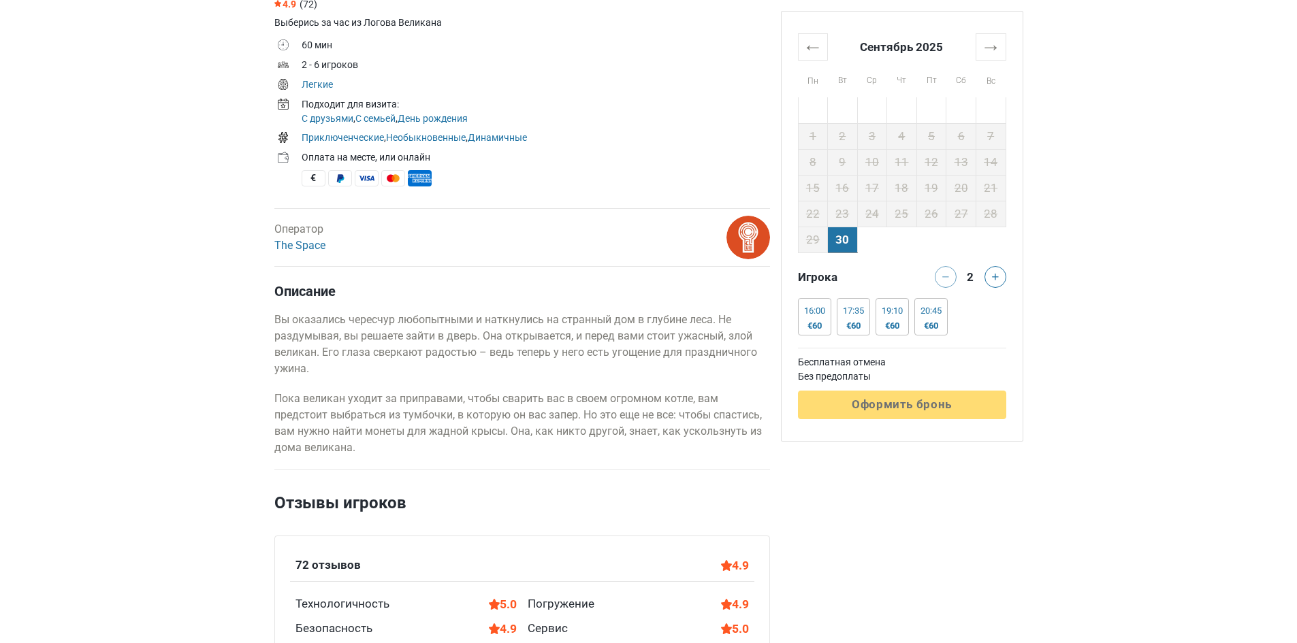
scroll to position [613, 0]
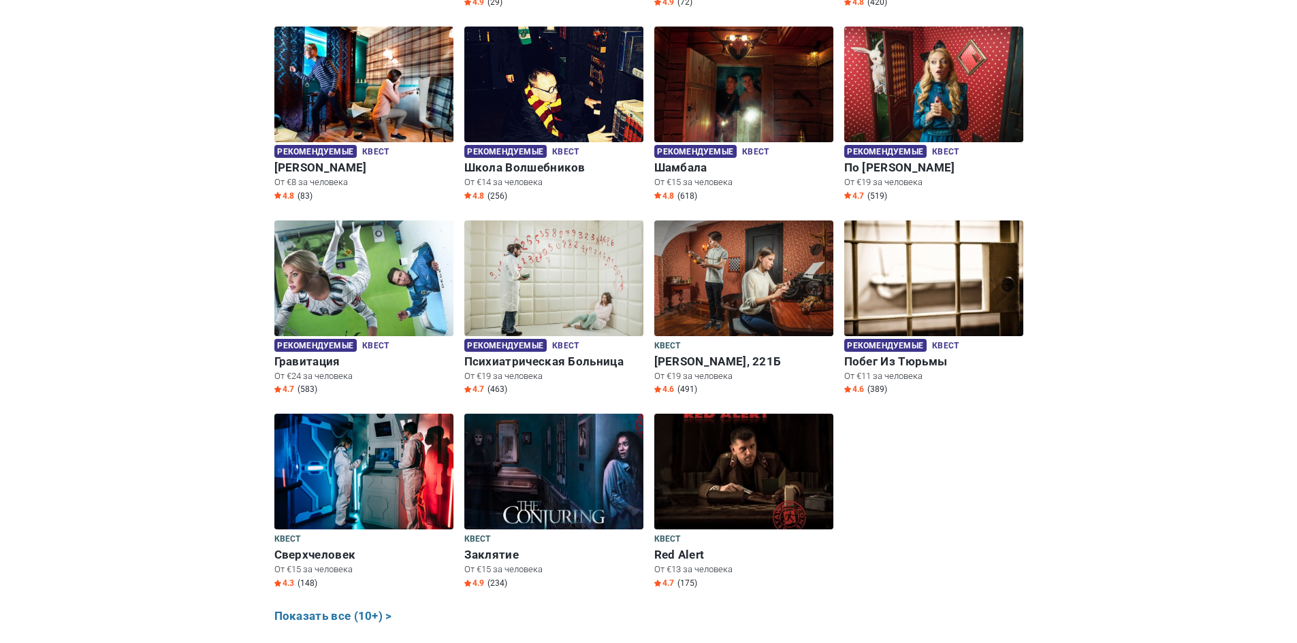
scroll to position [681, 0]
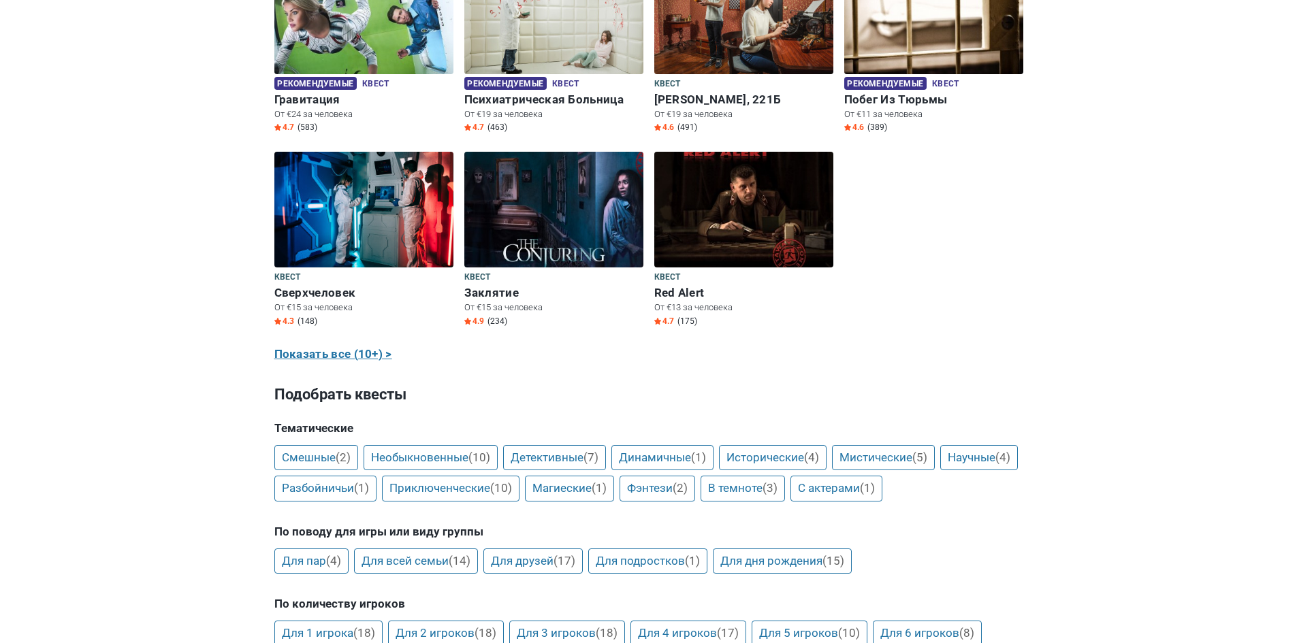
click at [347, 353] on link "Показать все (10+) >" at bounding box center [333, 355] width 118 height 18
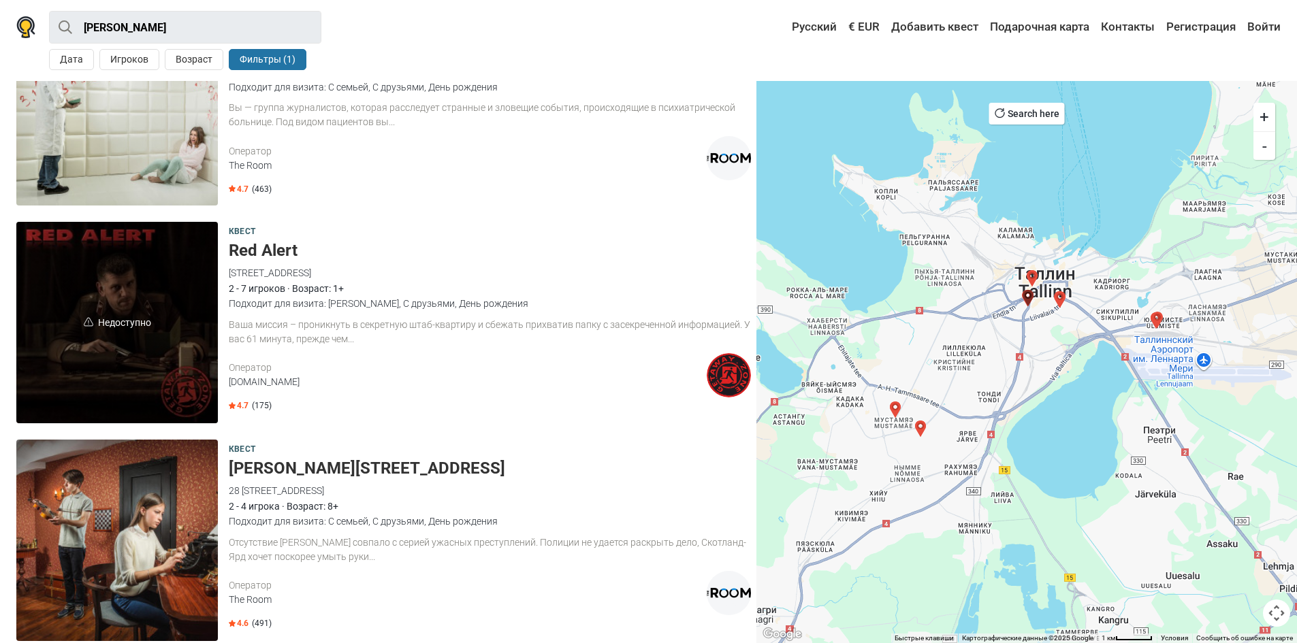
scroll to position [2111, 0]
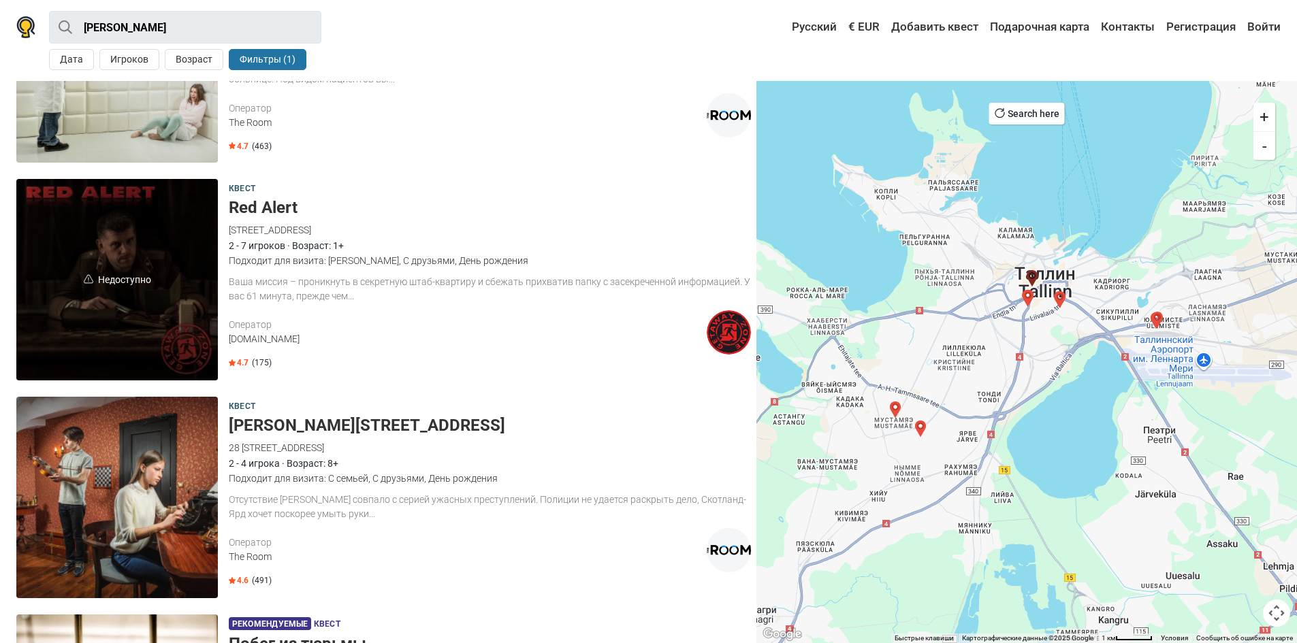
click at [187, 269] on span "Недоступно" at bounding box center [117, 280] width 202 height 202
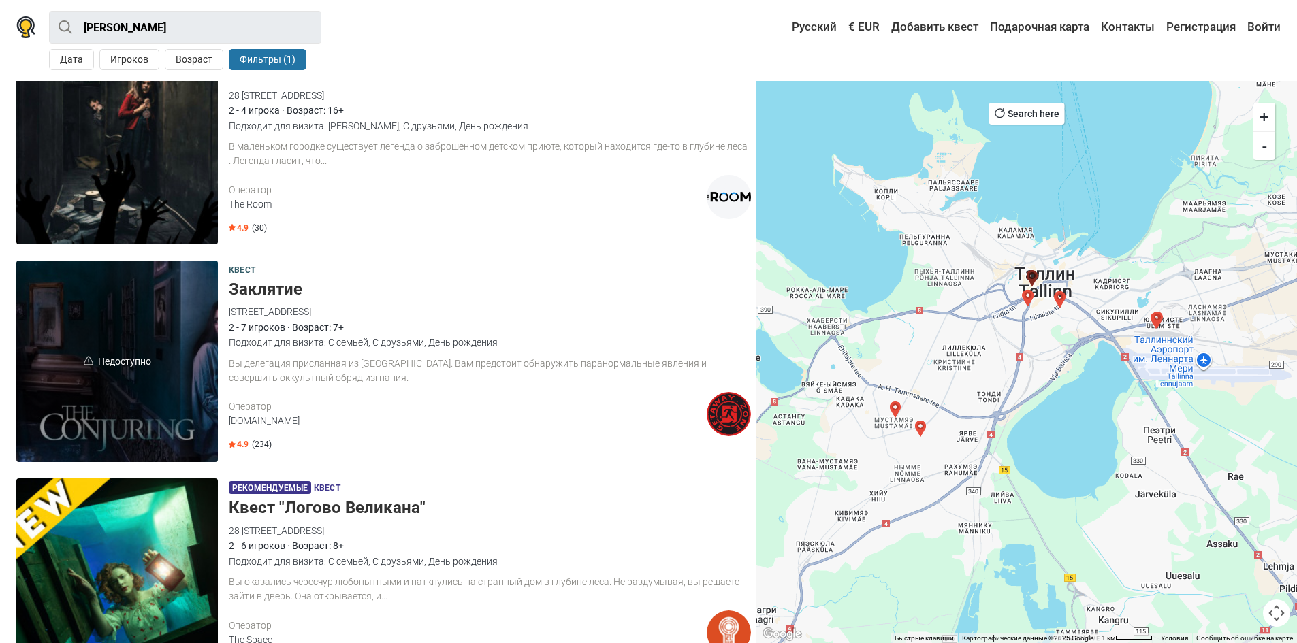
scroll to position [0, 0]
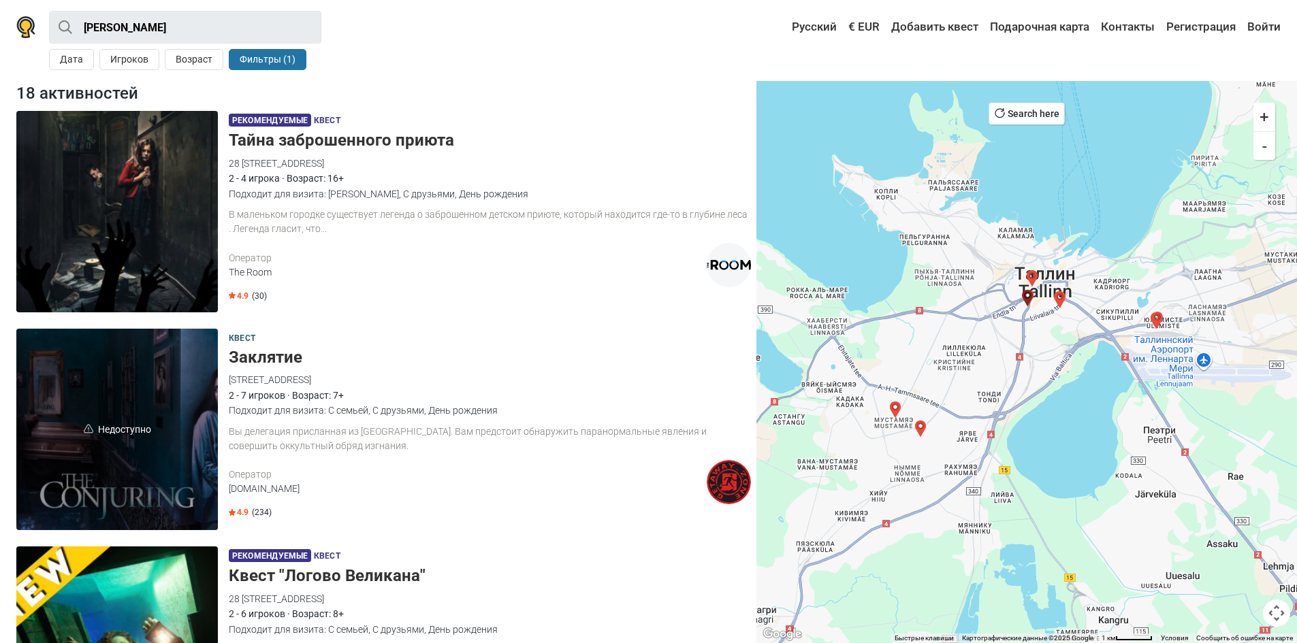
click at [400, 135] on h5 "Тайна заброшенного приюта" at bounding box center [490, 141] width 522 height 20
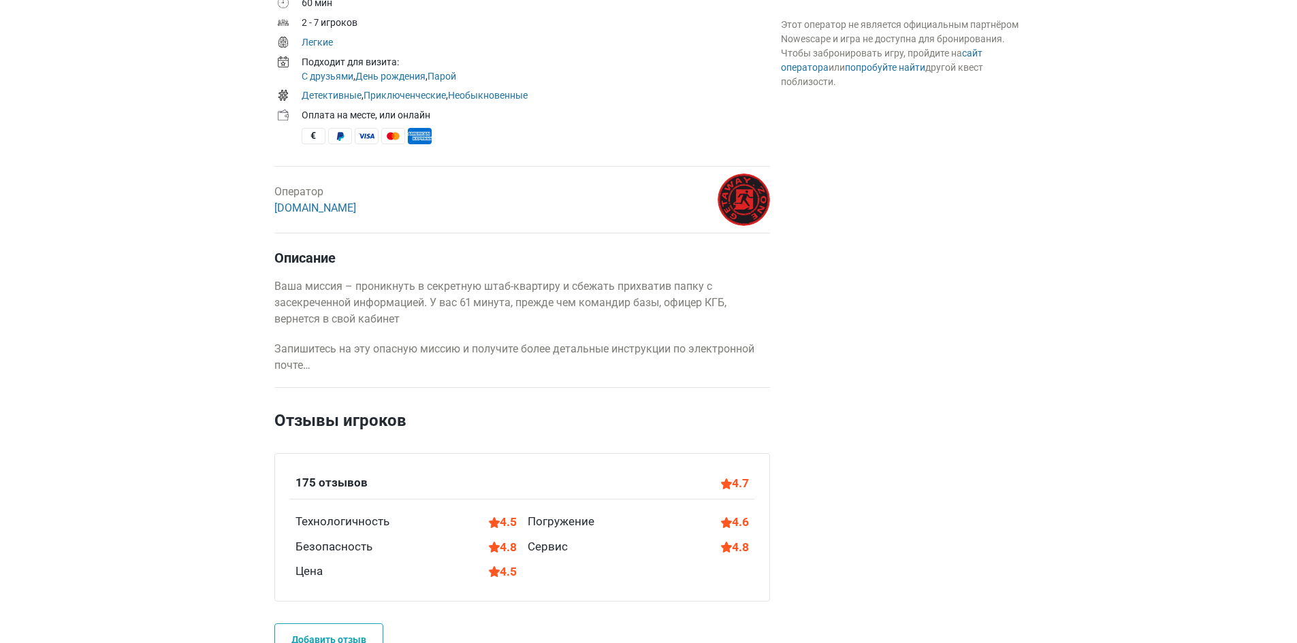
scroll to position [545, 0]
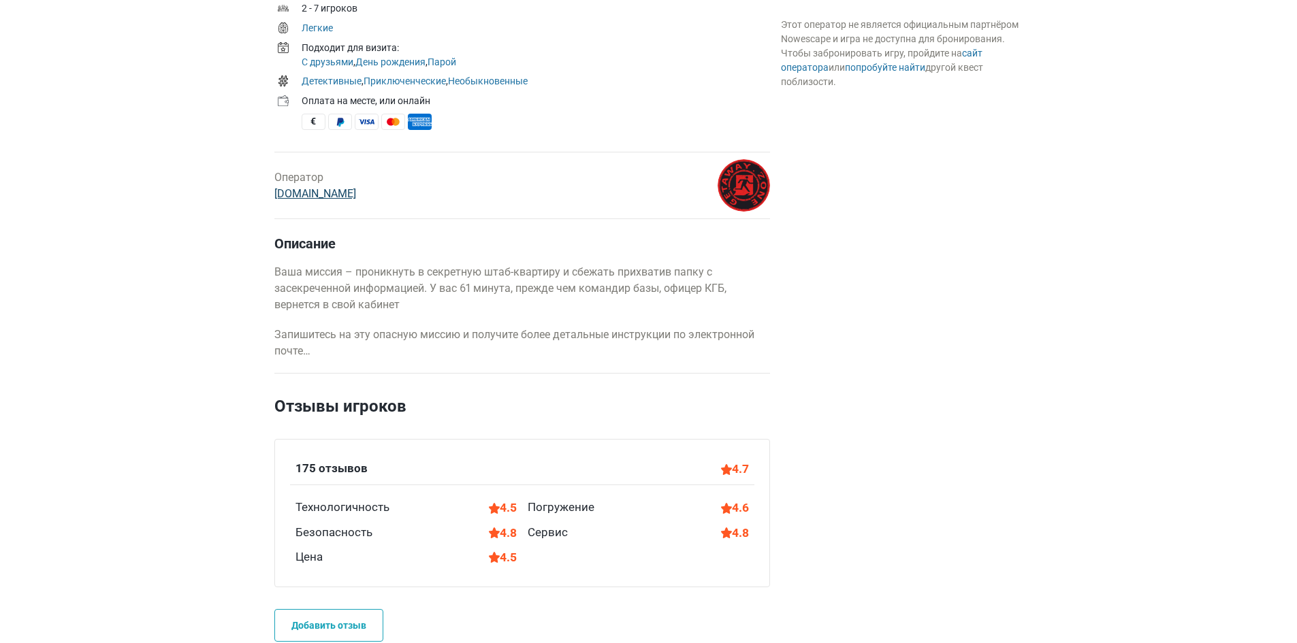
click at [318, 193] on link "[DOMAIN_NAME]" at bounding box center [315, 193] width 82 height 13
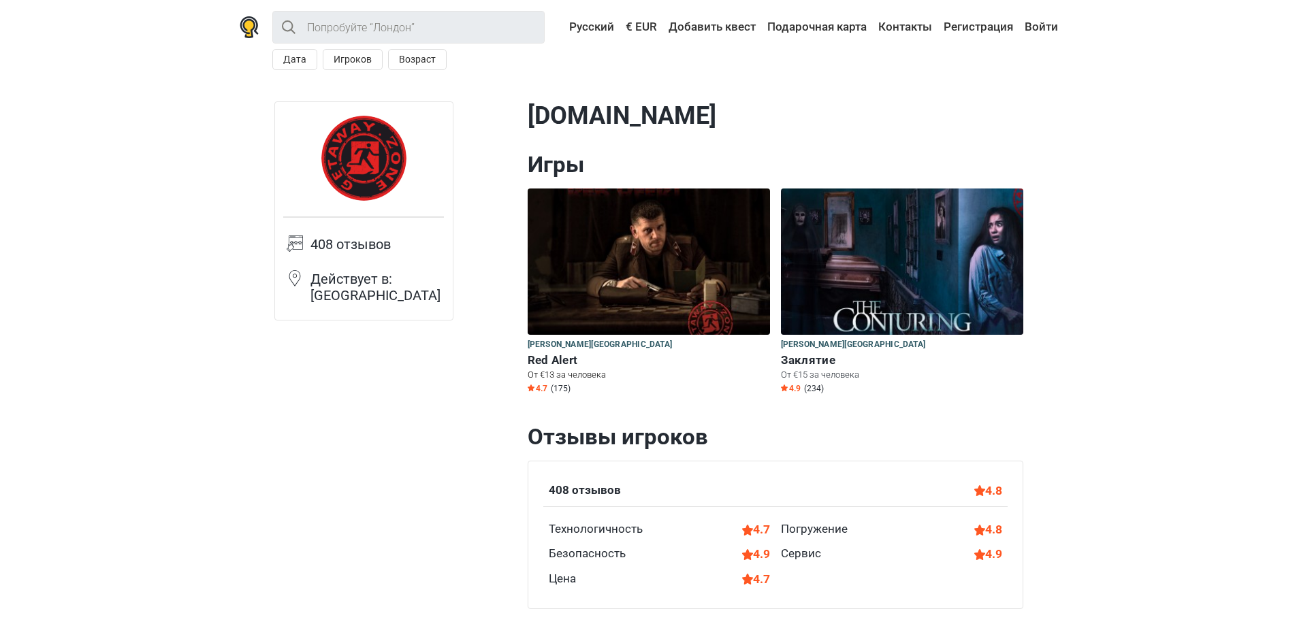
click at [612, 277] on img at bounding box center [649, 262] width 242 height 146
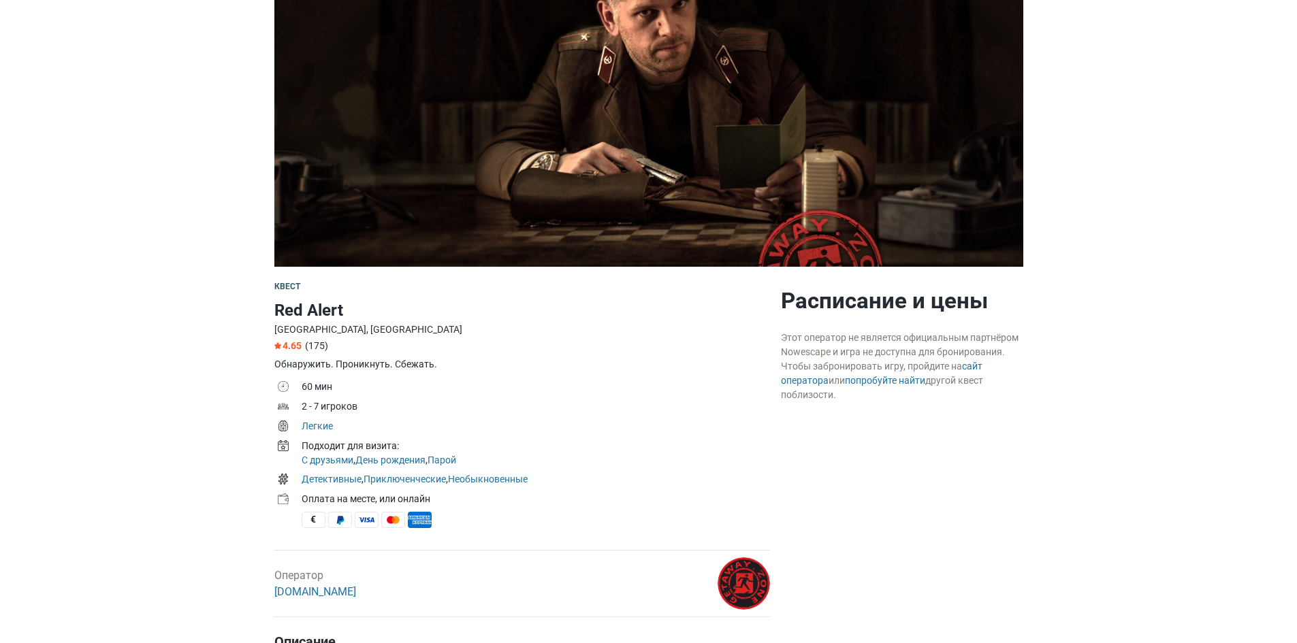
scroll to position [138, 0]
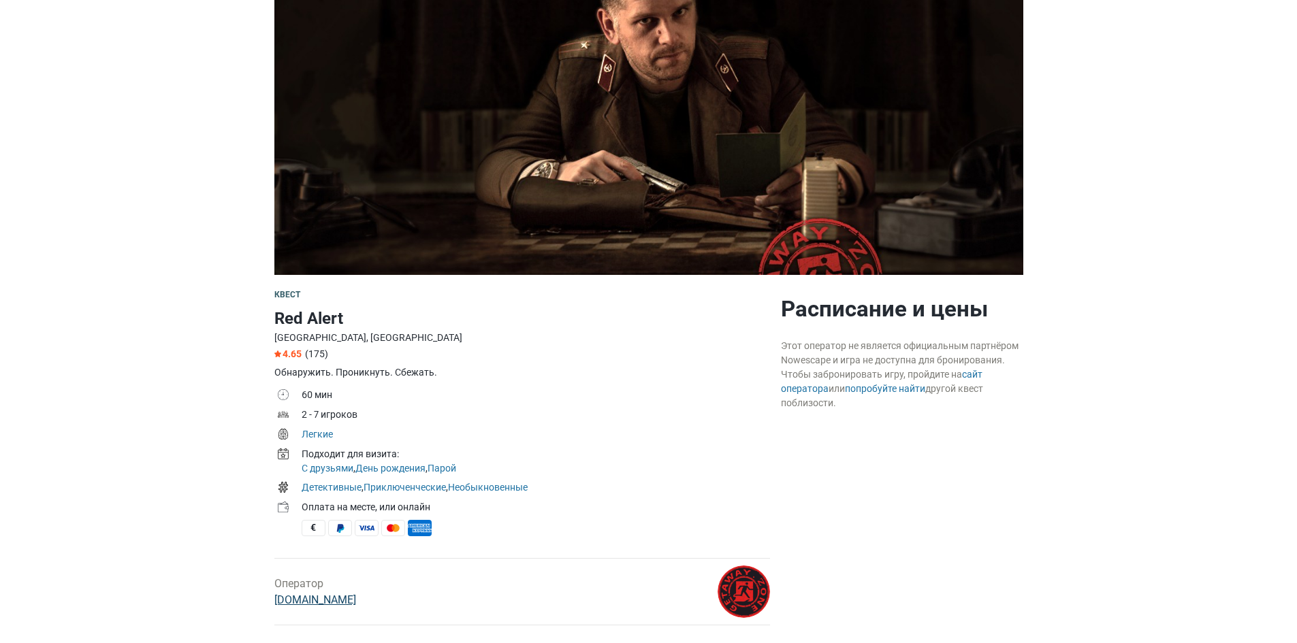
click at [300, 601] on link "GetAway.Zone" at bounding box center [315, 600] width 82 height 13
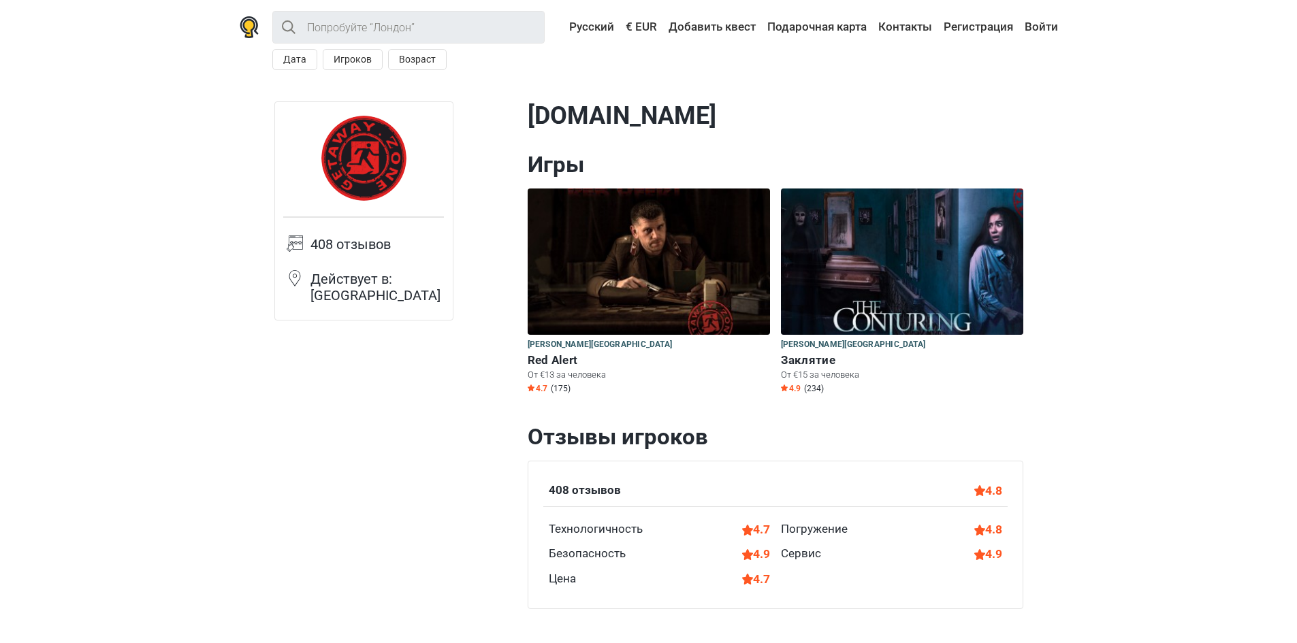
drag, startPoint x: 700, startPoint y: 123, endPoint x: 526, endPoint y: 118, distance: 173.7
drag, startPoint x: 523, startPoint y: 129, endPoint x: 598, endPoint y: 114, distance: 77.0
click at [1024, 74] on div "Все Поблизости Дата Игроков Возраст < Сентябрь 2025 > Пн Вт Ср Чт Пт Сб Вс 1 2 …" at bounding box center [648, 40] width 851 height 81
click at [857, 272] on img at bounding box center [902, 262] width 242 height 146
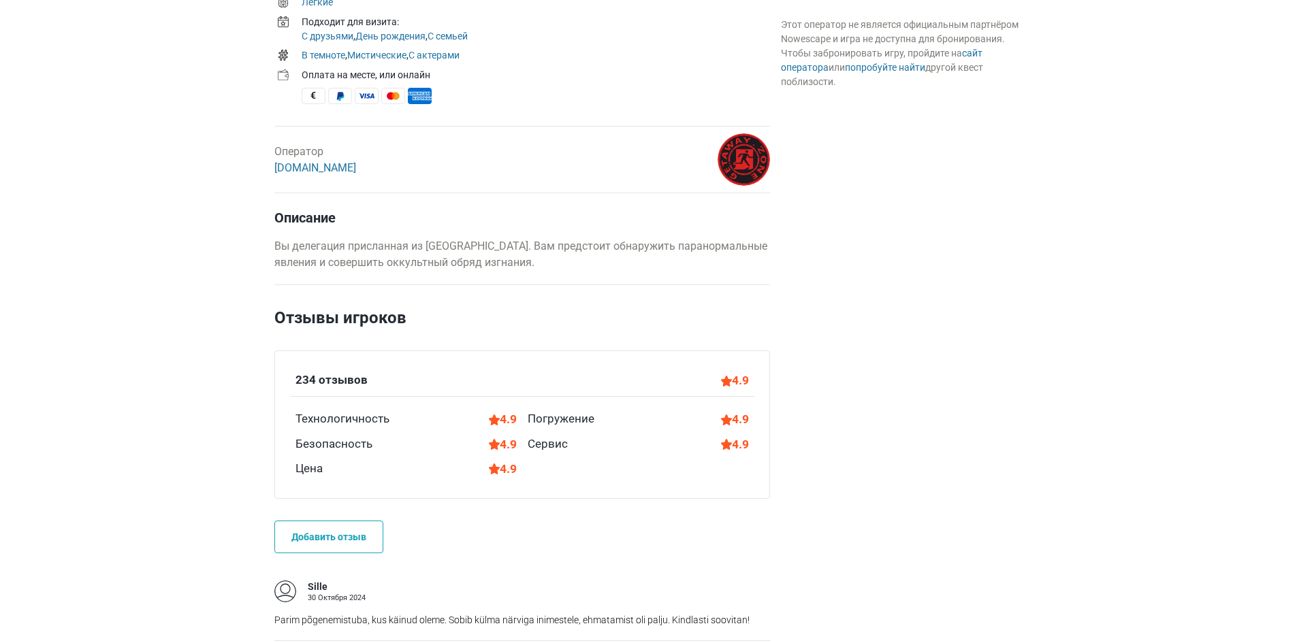
scroll to position [409, 0]
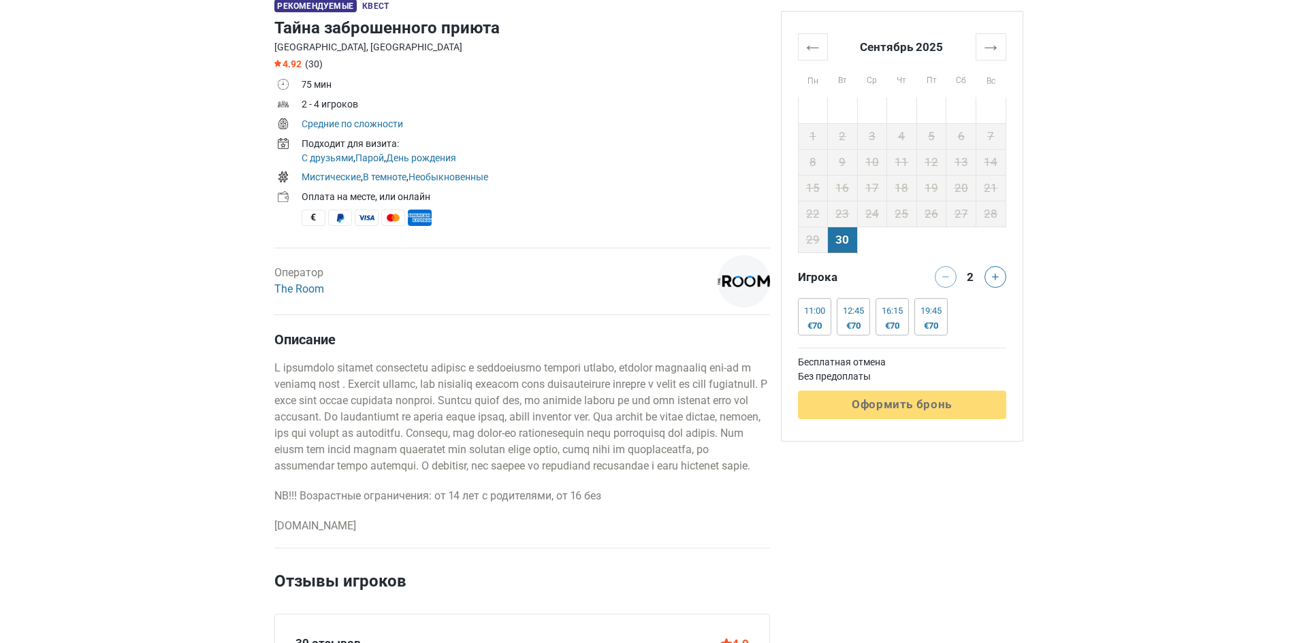
scroll to position [545, 0]
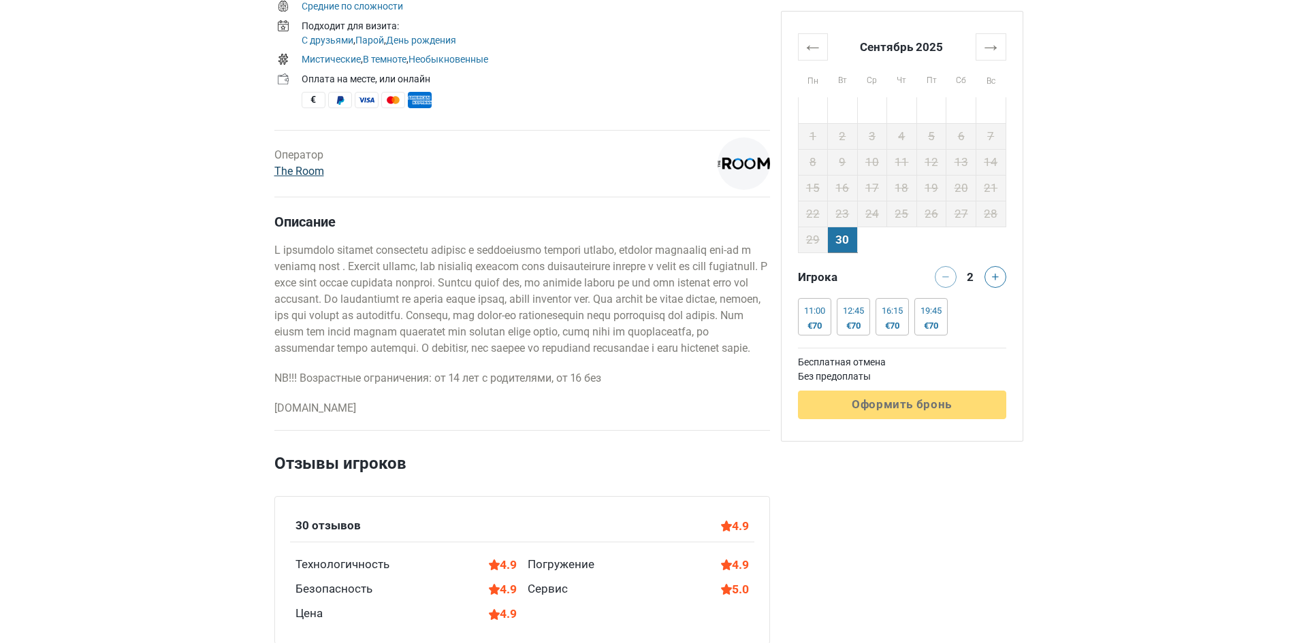
click at [299, 167] on link "The Room" at bounding box center [299, 171] width 50 height 13
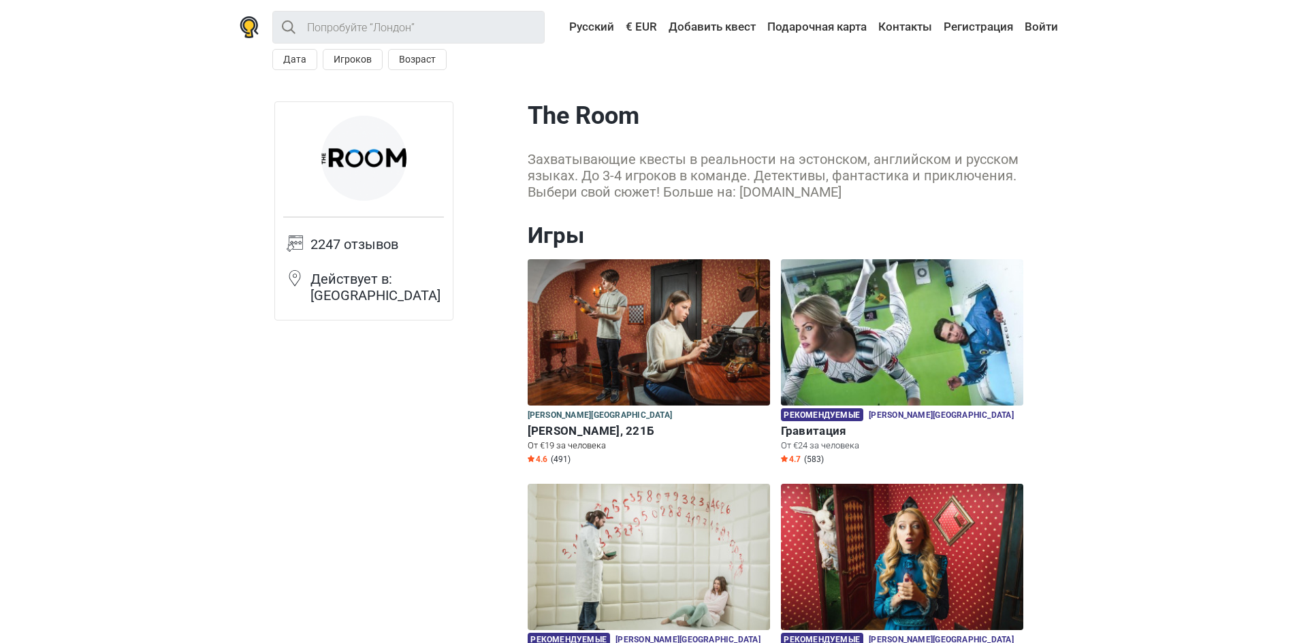
scroll to position [272, 0]
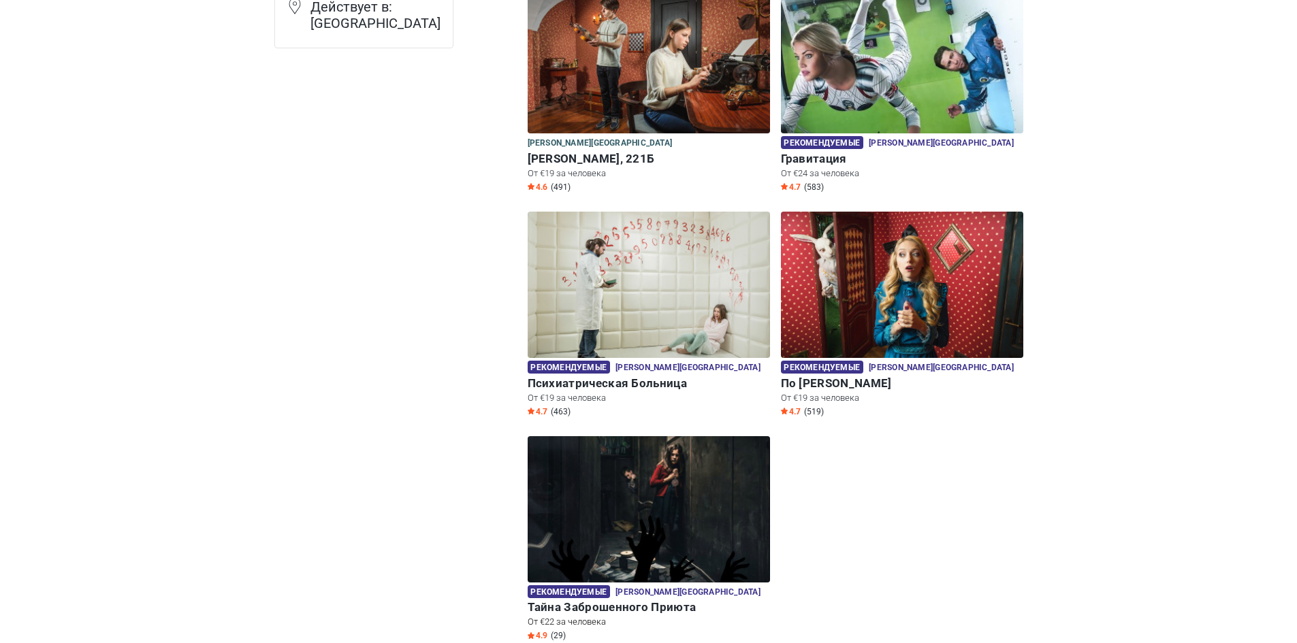
click at [667, 507] on img at bounding box center [649, 509] width 242 height 146
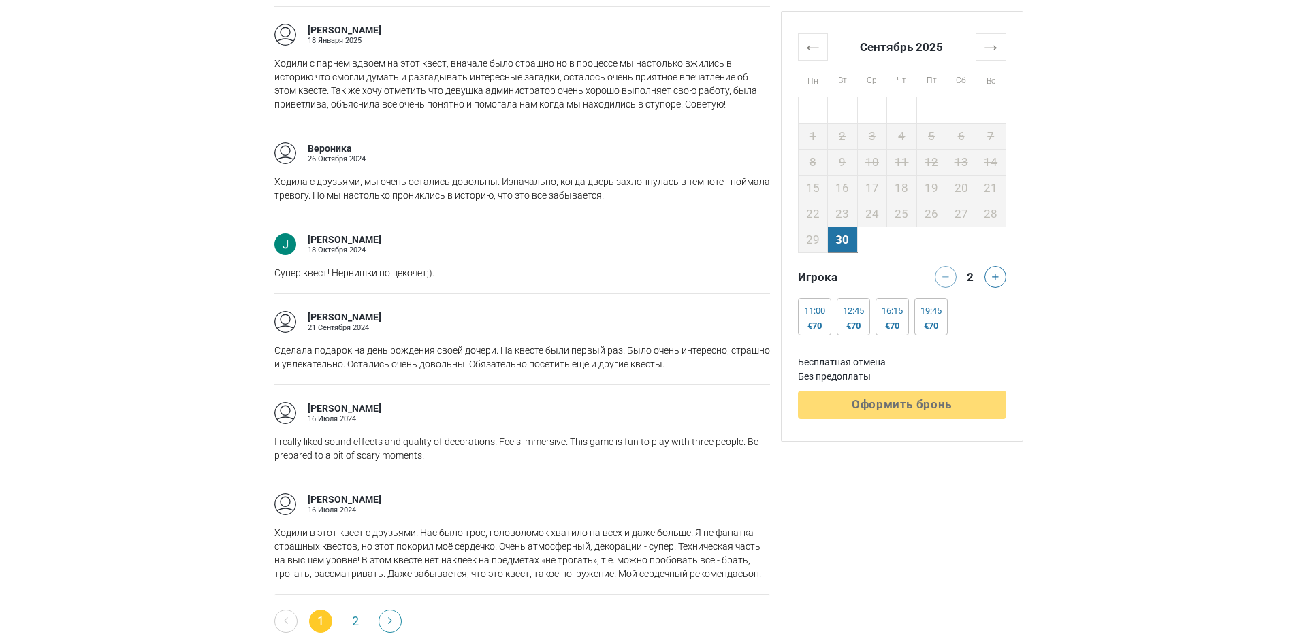
scroll to position [2179, 0]
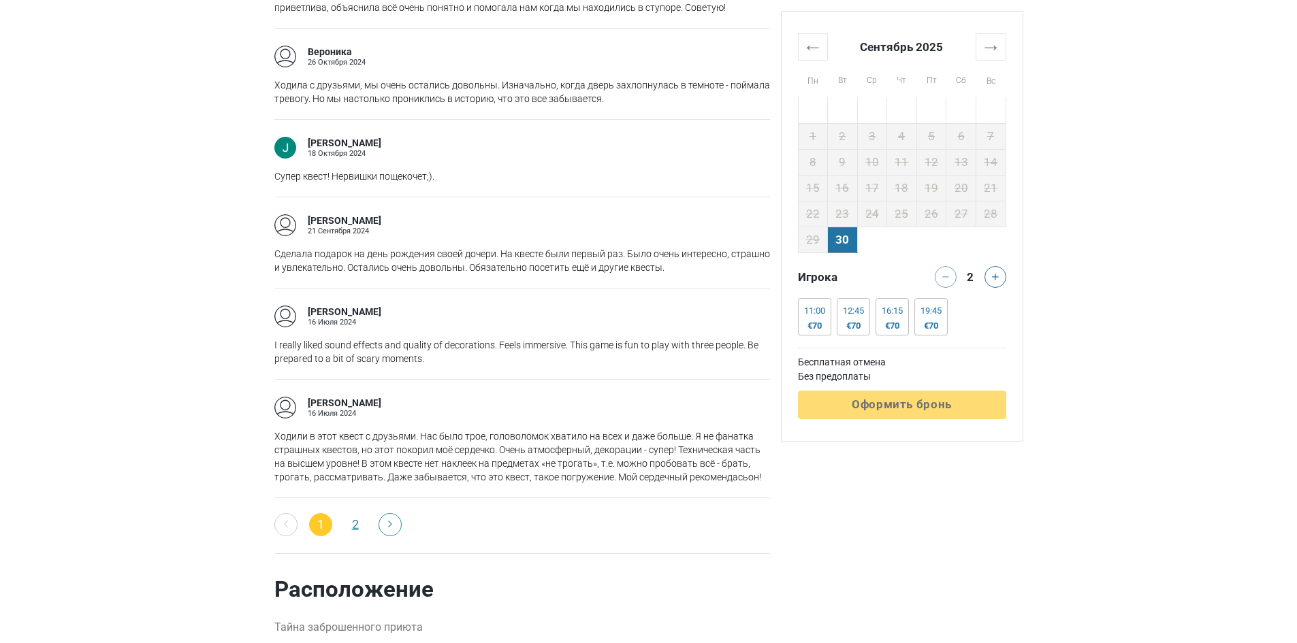
click at [348, 533] on link "2" at bounding box center [355, 524] width 23 height 23
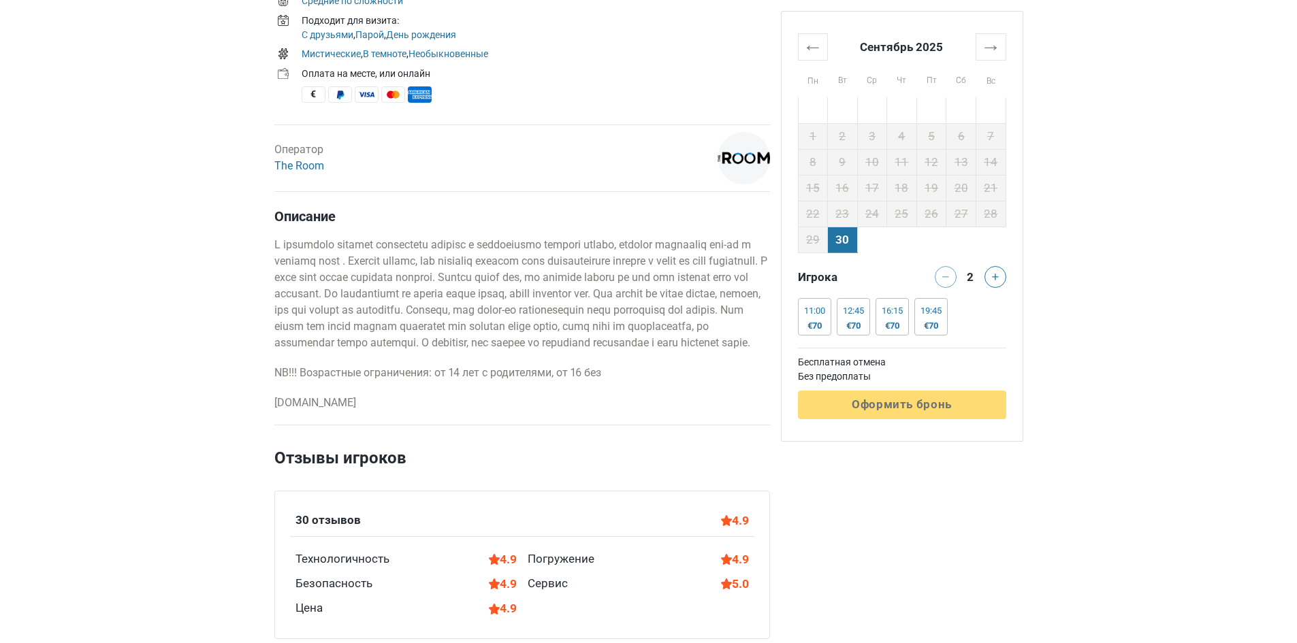
scroll to position [681, 0]
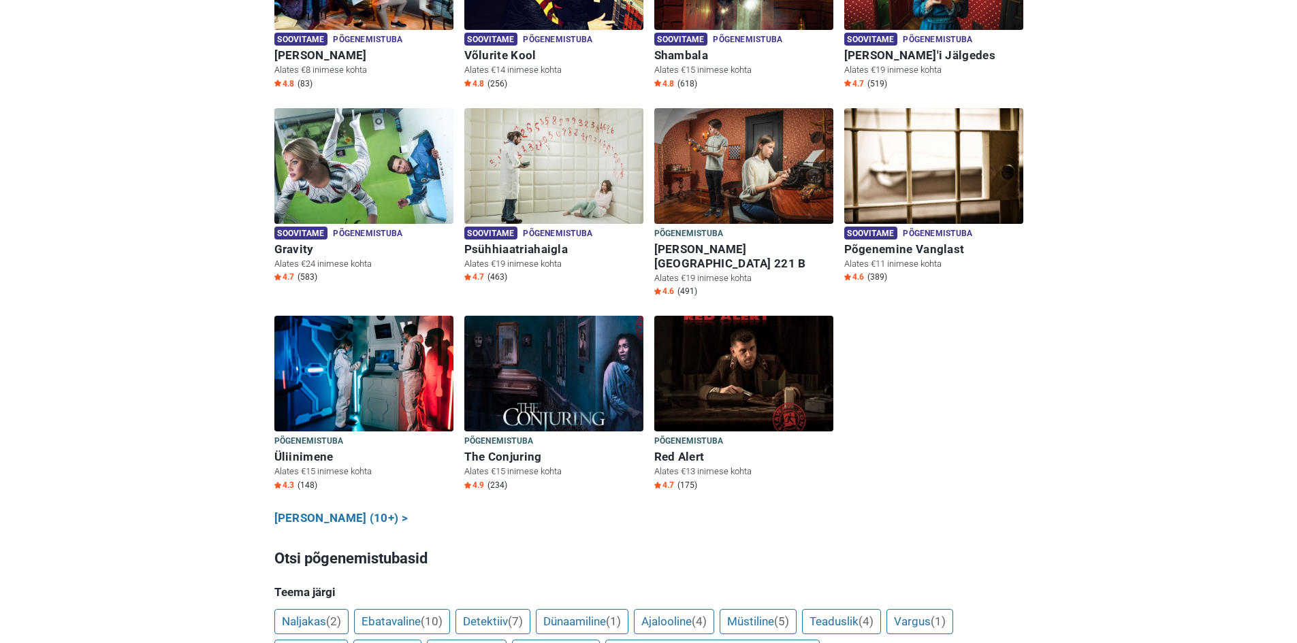
scroll to position [681, 0]
